Goal: Transaction & Acquisition: Subscribe to service/newsletter

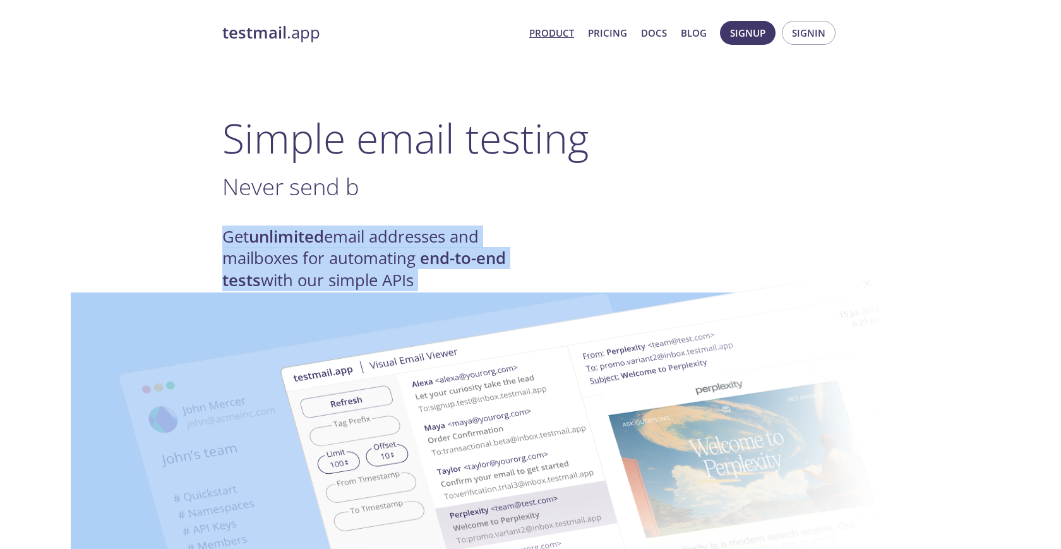
drag, startPoint x: 451, startPoint y: 206, endPoint x: 446, endPoint y: 278, distance: 71.6
click at [262, 234] on strong "unlimited" at bounding box center [286, 236] width 75 height 22
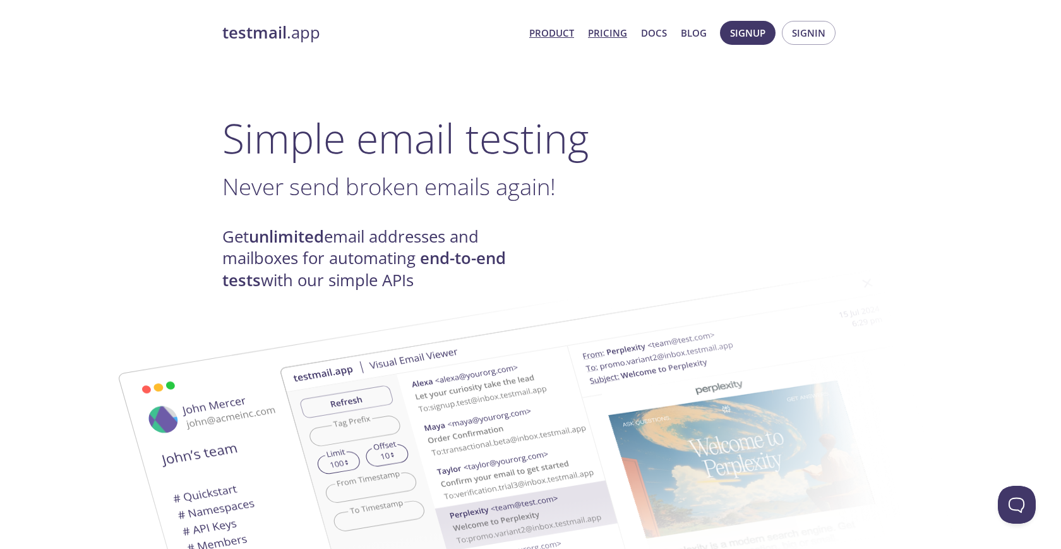
click at [607, 35] on link "Pricing" at bounding box center [607, 33] width 39 height 16
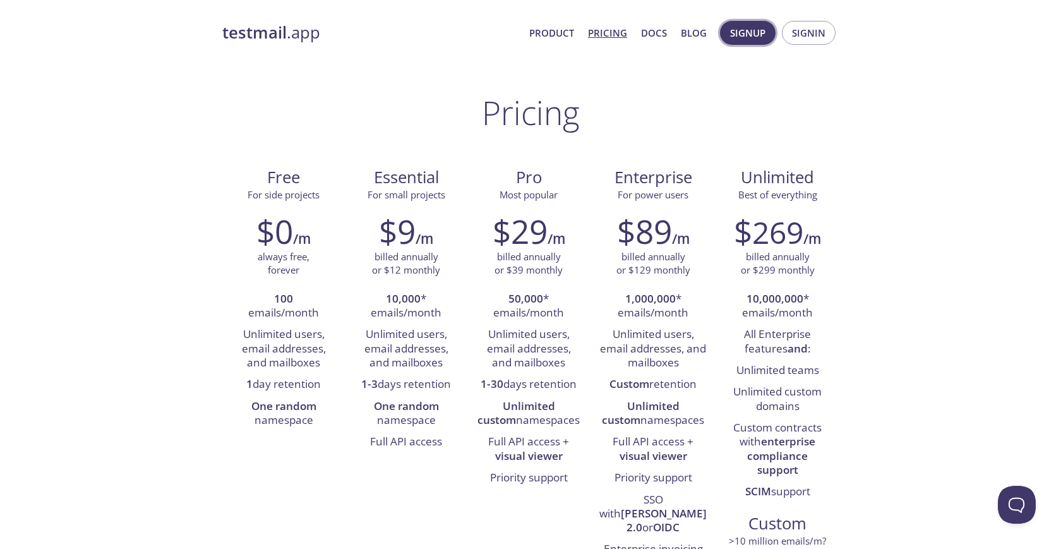
click at [753, 37] on span "Signup" at bounding box center [747, 33] width 35 height 16
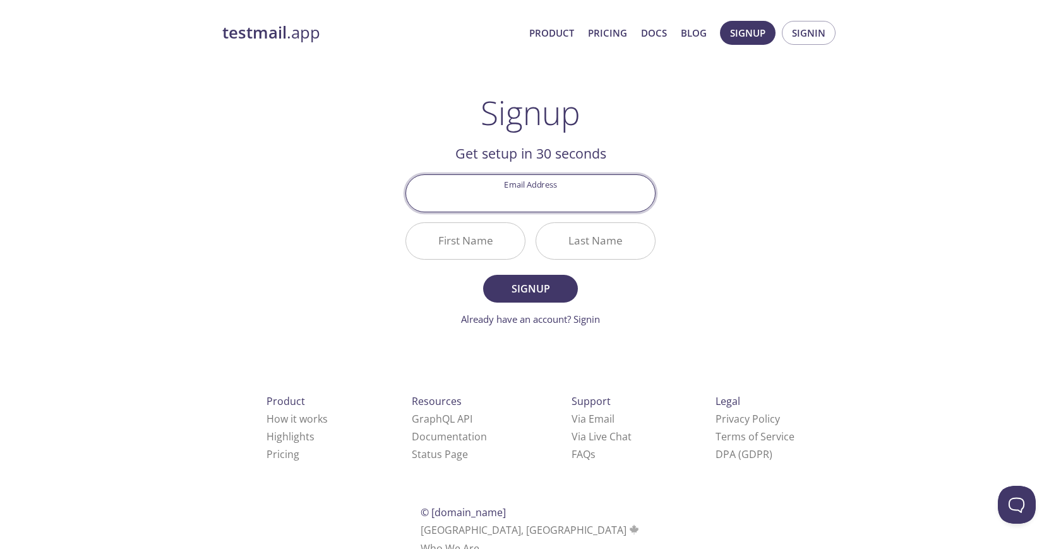
type input "515bloomst#2jacksonms39202"
paste input "[EMAIL_ADDRESS][DOMAIN_NAME]"
type input "[EMAIL_ADDRESS][DOMAIN_NAME]"
click at [466, 244] on input "First Name" at bounding box center [465, 241] width 119 height 36
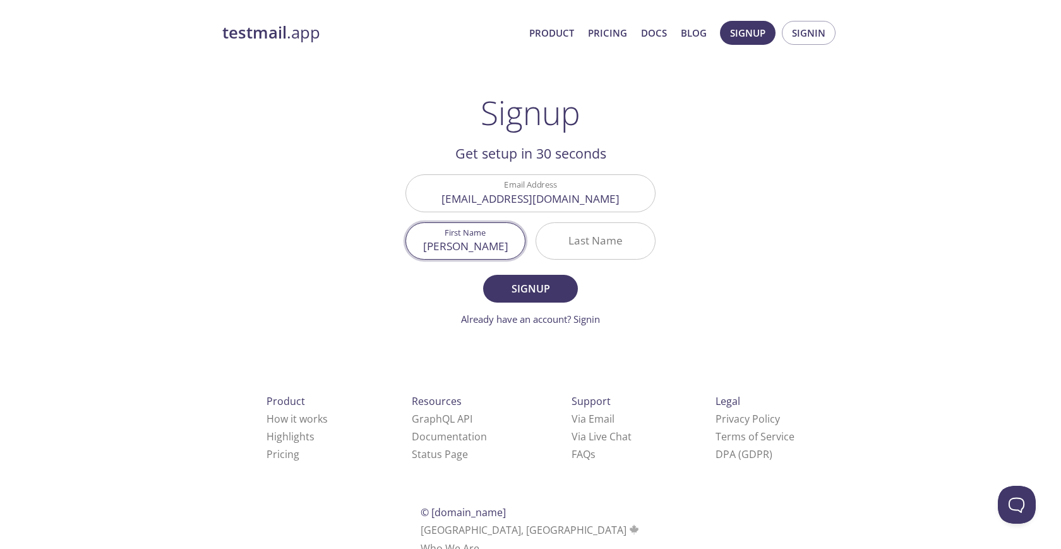
type input "[PERSON_NAME]"
type input "Riaz"
click at [533, 289] on span "Signup" at bounding box center [530, 289] width 67 height 18
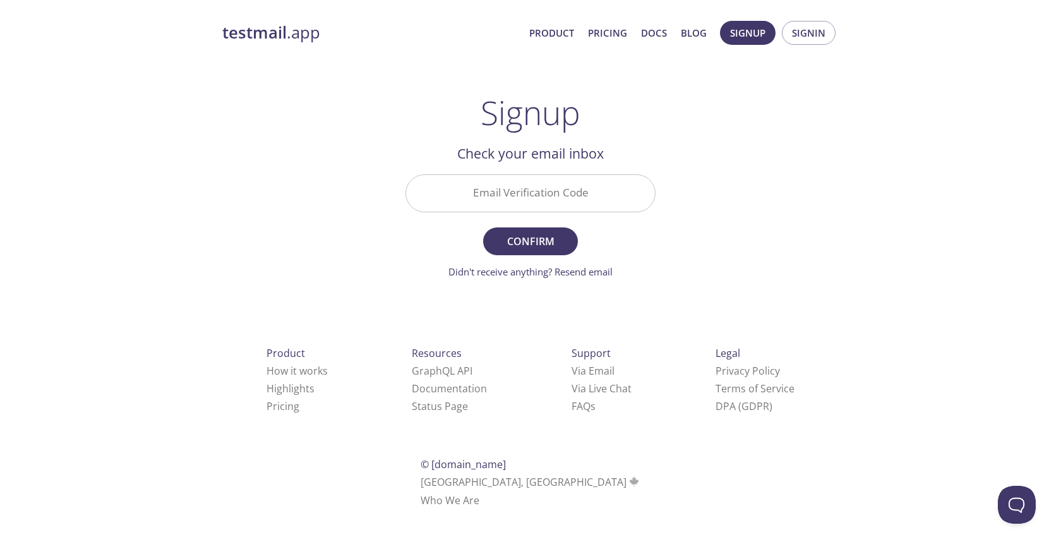
click at [530, 203] on input "Email Verification Code" at bounding box center [530, 193] width 249 height 36
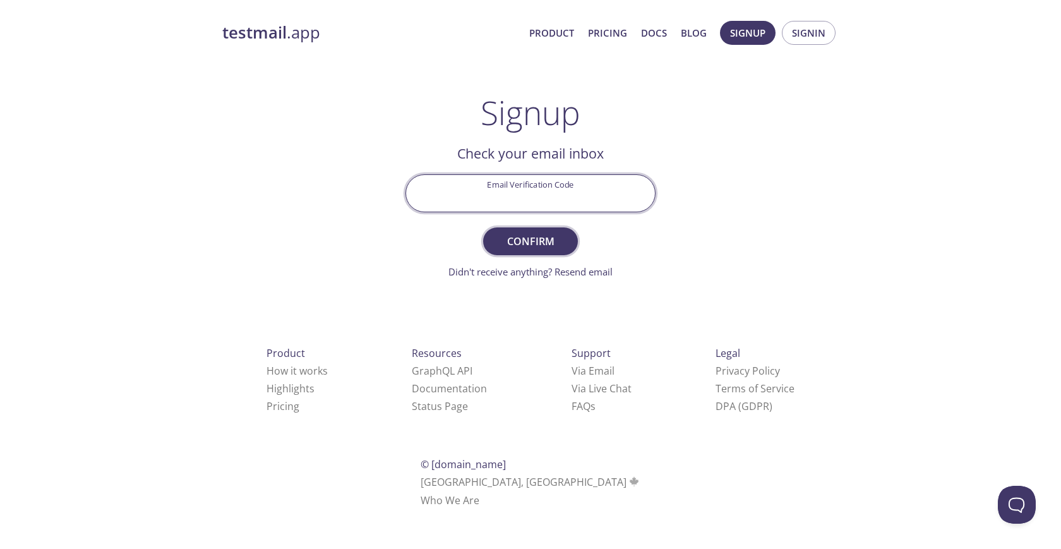
paste input "7U2Q4XK"
type input "7U2Q4XK"
click at [543, 238] on span "Confirm" at bounding box center [530, 241] width 67 height 18
